Goal: Check status: Check status

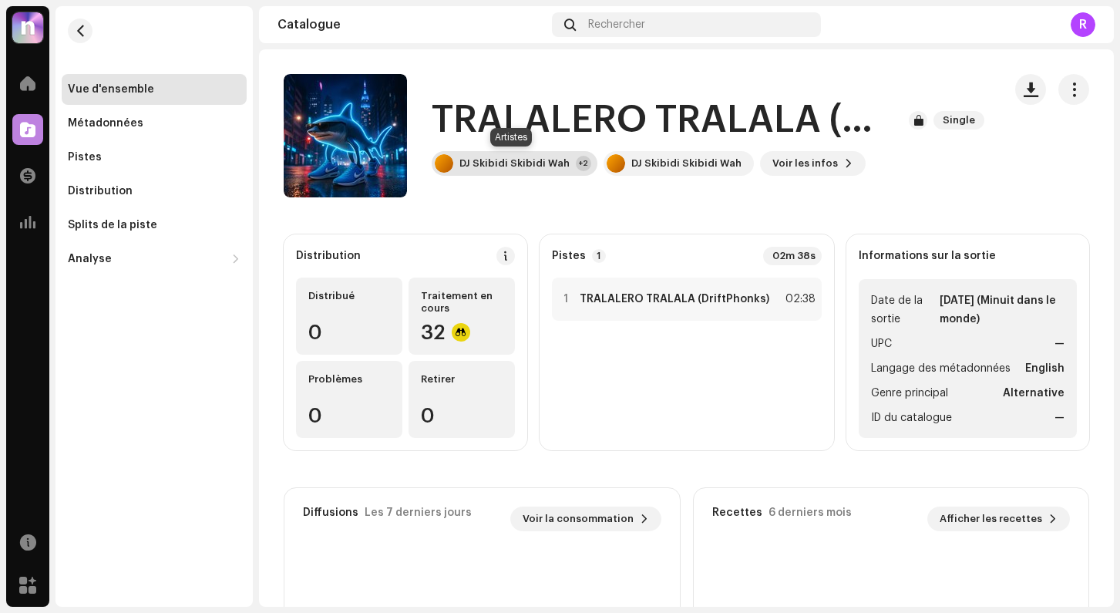
click at [495, 168] on div "DJ Skibidi Skibidi Wah" at bounding box center [514, 163] width 110 height 12
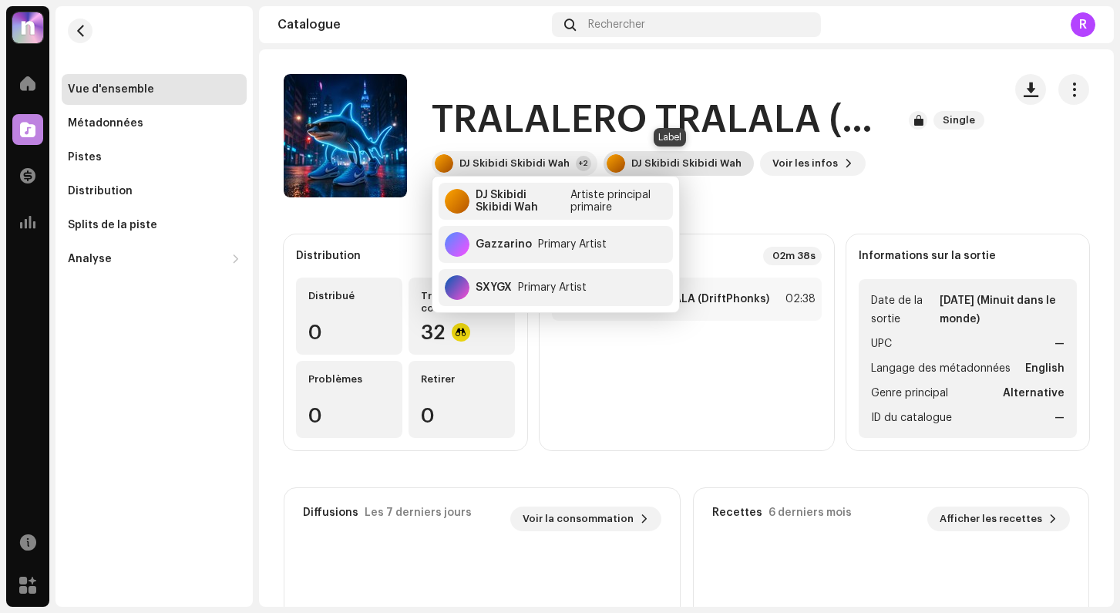
click at [658, 165] on div "DJ Skibidi Skibidi Wah" at bounding box center [686, 163] width 110 height 12
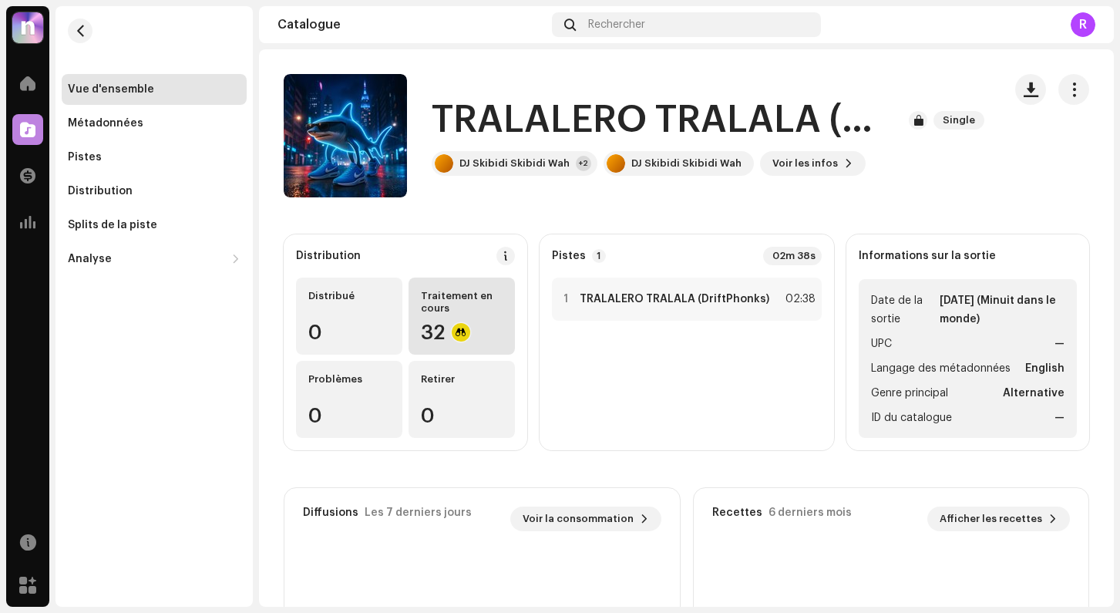
click at [452, 305] on div "Traitement en cours" at bounding box center [462, 302] width 82 height 25
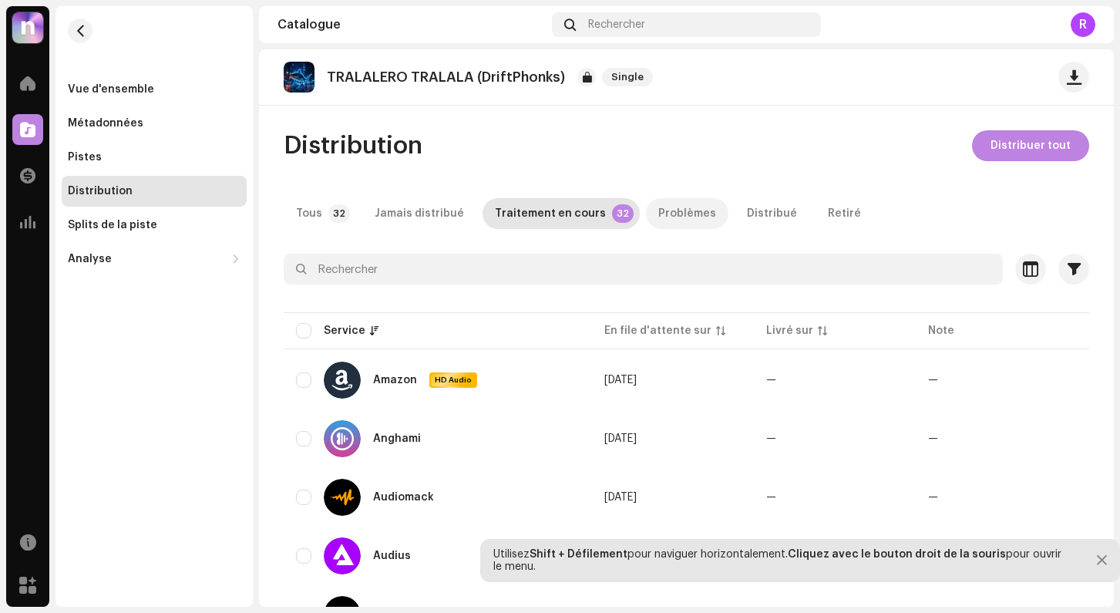
click at [671, 224] on div "Problèmes" at bounding box center [687, 213] width 58 height 31
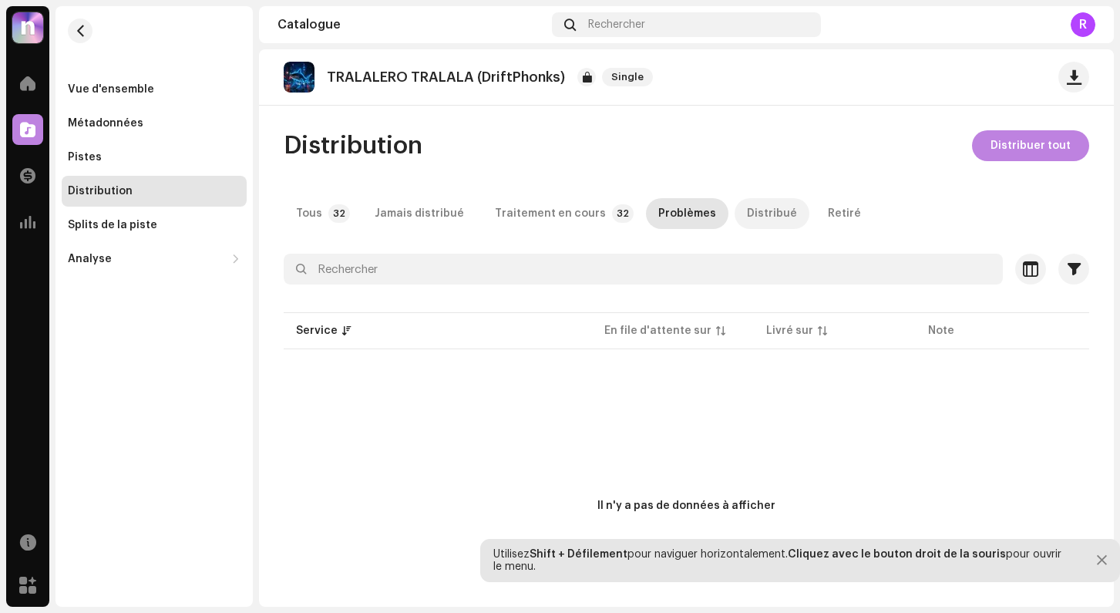
click at [735, 215] on p-tab "Distribué" at bounding box center [772, 213] width 75 height 31
click at [435, 211] on div "Jamais distribué" at bounding box center [419, 213] width 89 height 31
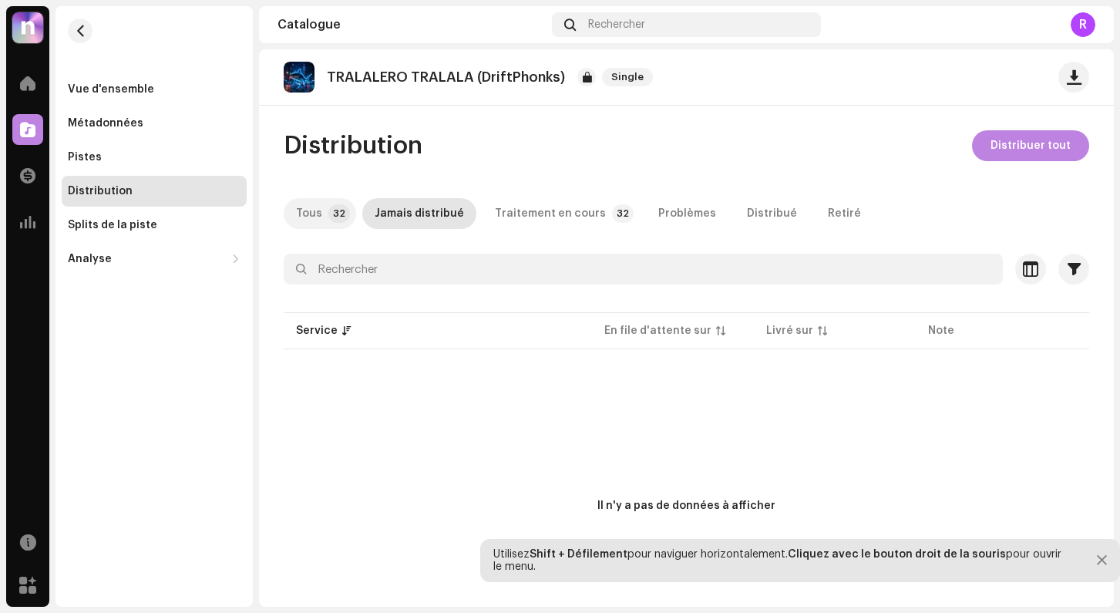
click at [313, 217] on div "Tous" at bounding box center [309, 213] width 26 height 31
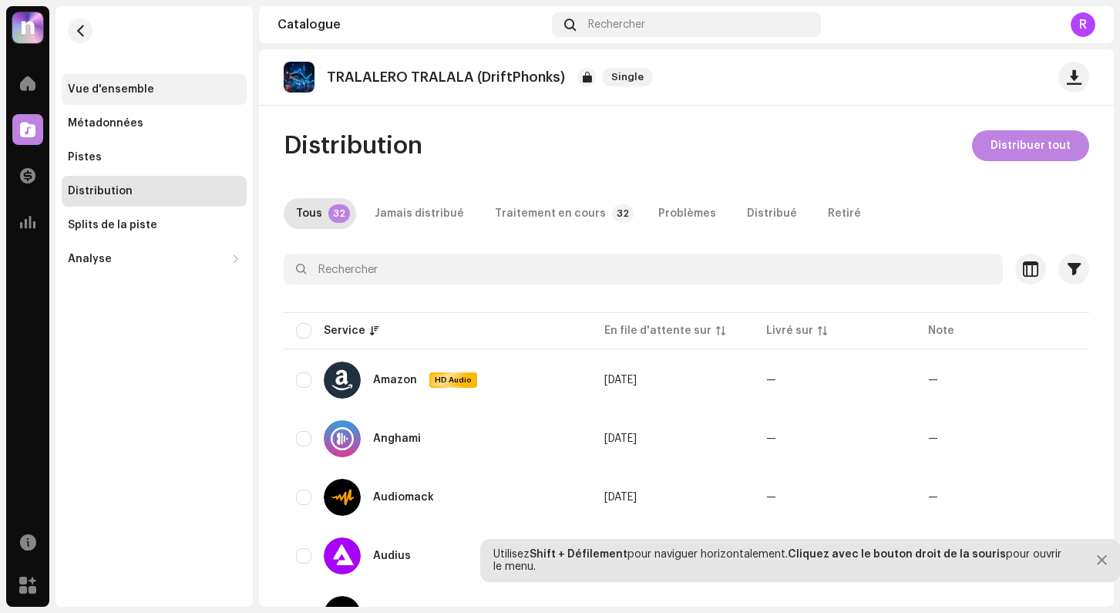
click at [99, 90] on div "Vue d'ensemble" at bounding box center [111, 89] width 86 height 12
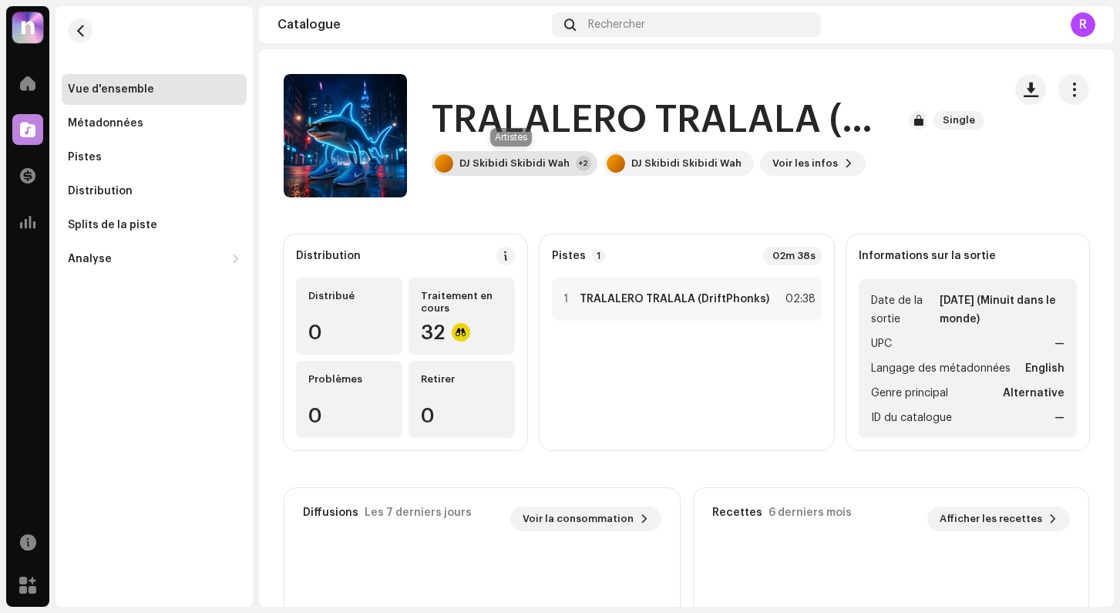
click at [490, 165] on div "DJ Skibidi Skibidi Wah" at bounding box center [514, 163] width 110 height 12
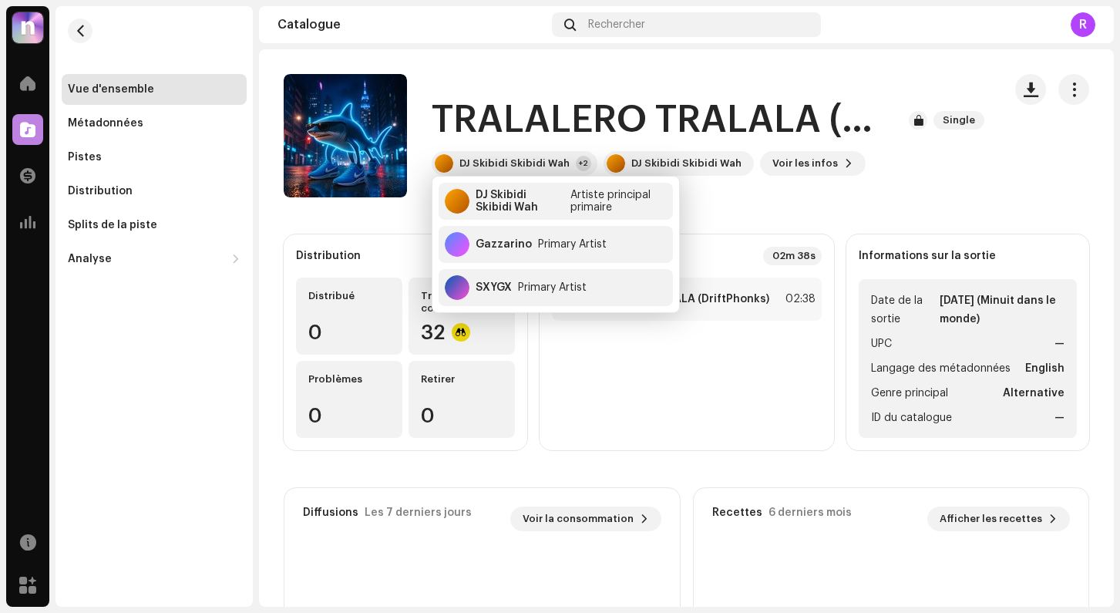
click at [403, 229] on catalog-releases-details-overview "TRALALERO TRALALA (DriftPhonks) Single TRALALERO TRALALA (DriftPhonks) Single D…" at bounding box center [686, 434] width 855 height 771
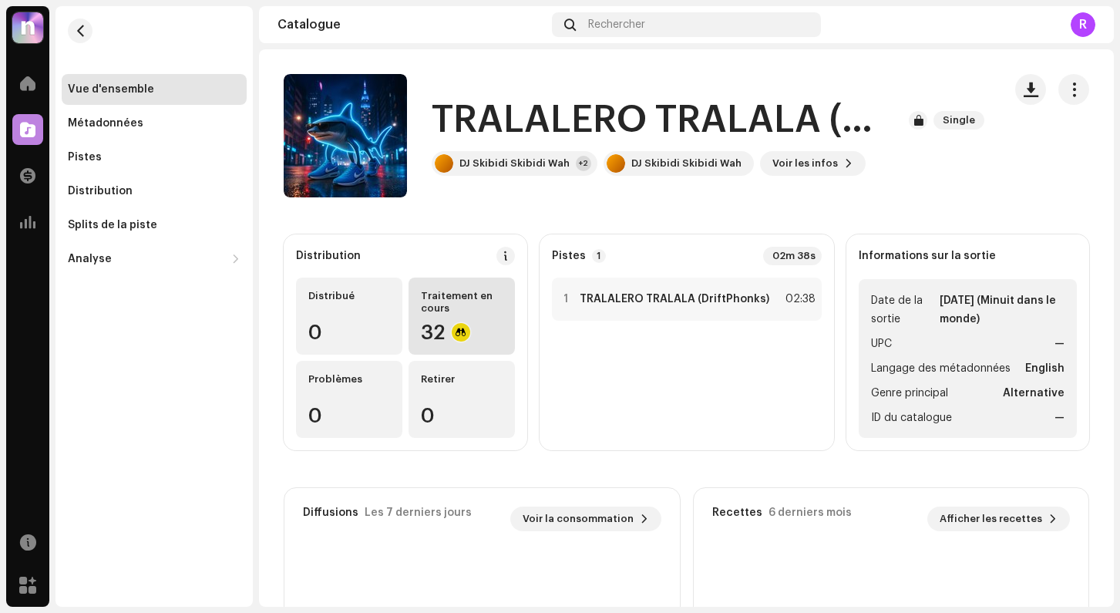
click at [437, 318] on div "Traitement en cours 32" at bounding box center [462, 316] width 106 height 77
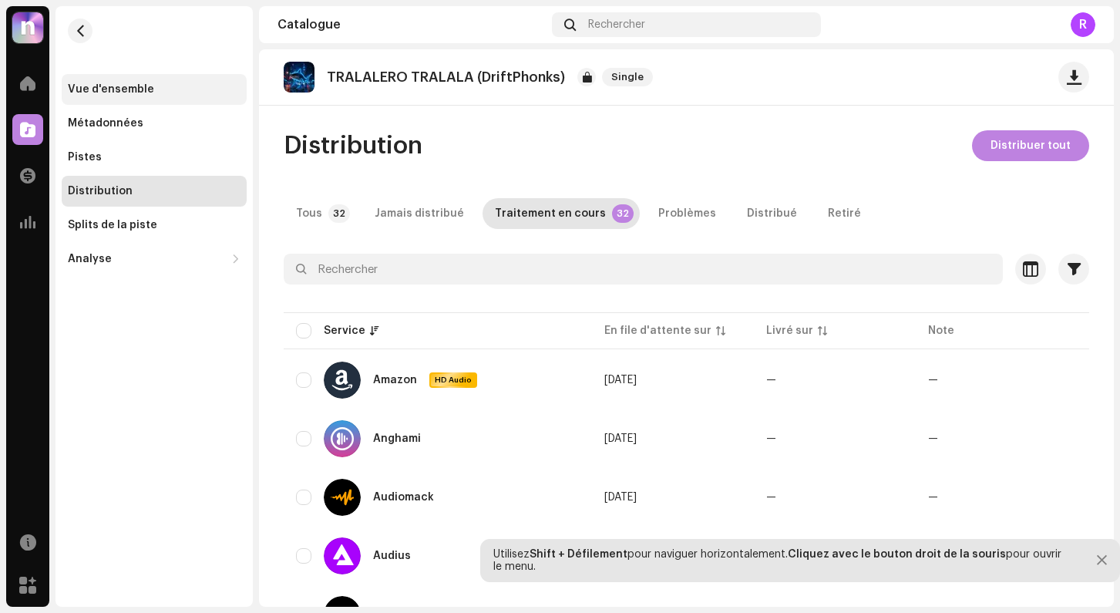
click at [207, 99] on div "Vue d'ensemble" at bounding box center [154, 89] width 185 height 31
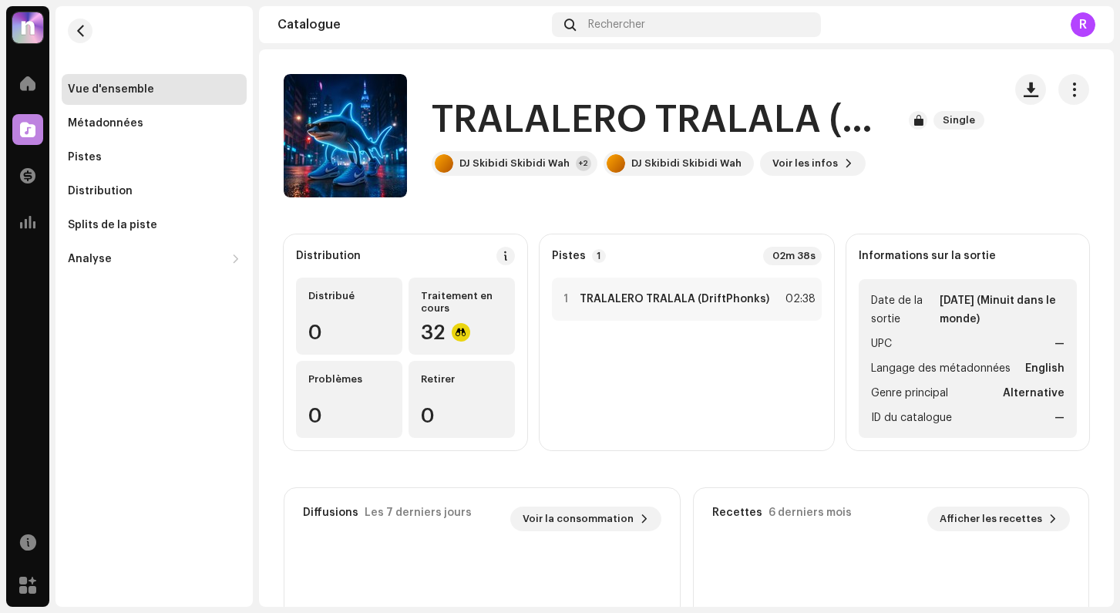
click at [87, 42] on re-m-nav-back at bounding box center [80, 40] width 37 height 68
click at [82, 35] on span "button" at bounding box center [81, 31] width 12 height 12
